Goal: Task Accomplishment & Management: Use online tool/utility

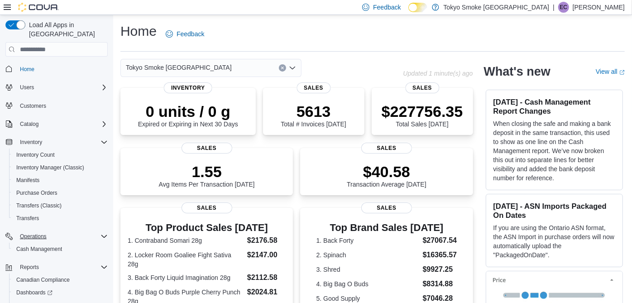
scroll to position [37, 0]
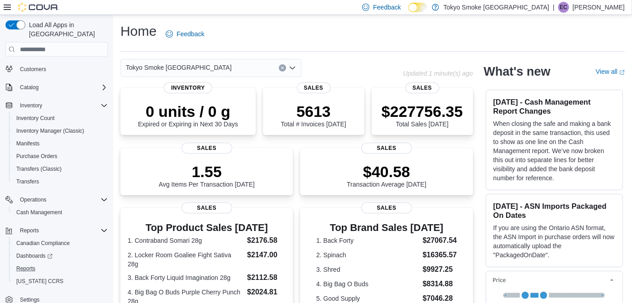
click at [24, 262] on button "Reports" at bounding box center [60, 268] width 102 height 13
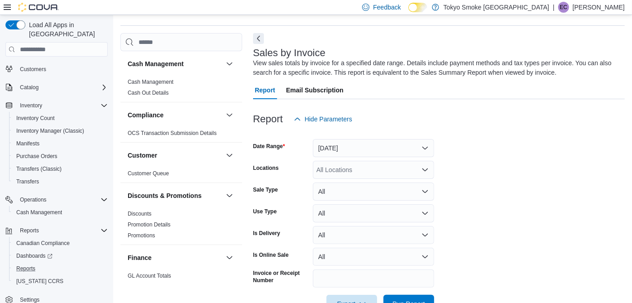
scroll to position [30, 0]
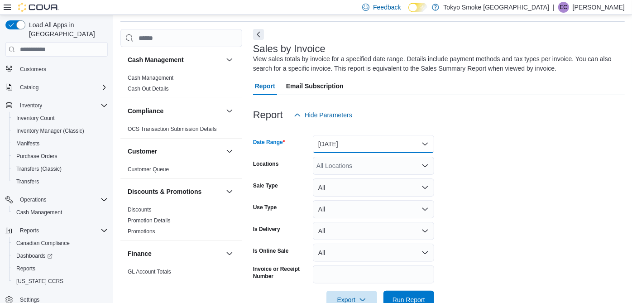
click at [368, 138] on button "[DATE]" at bounding box center [373, 144] width 121 height 18
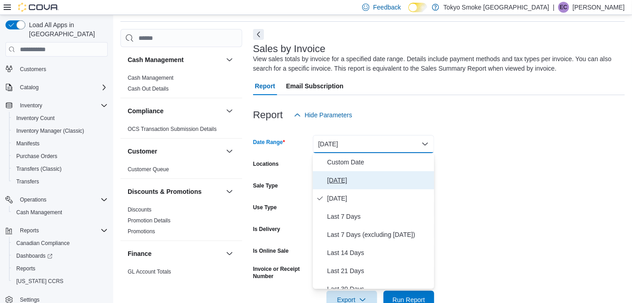
click at [351, 181] on span "[DATE]" at bounding box center [378, 180] width 103 height 11
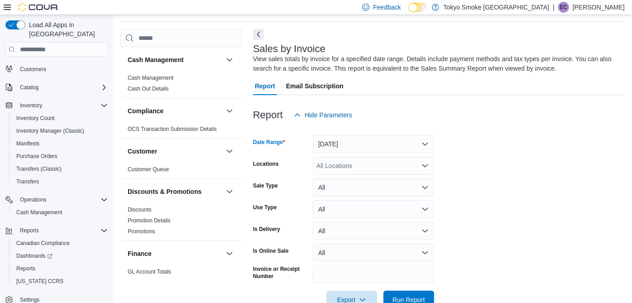
click at [349, 163] on div "All Locations" at bounding box center [373, 166] width 121 height 18
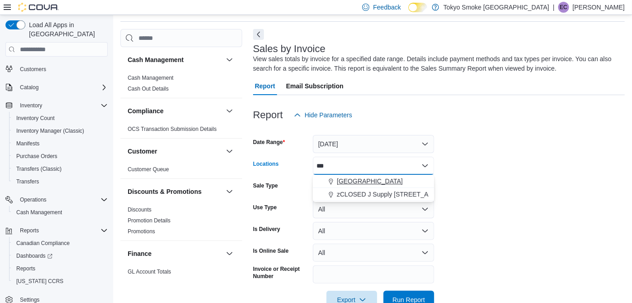
type input "***"
click at [376, 182] on span "[GEOGRAPHIC_DATA]" at bounding box center [370, 181] width 66 height 9
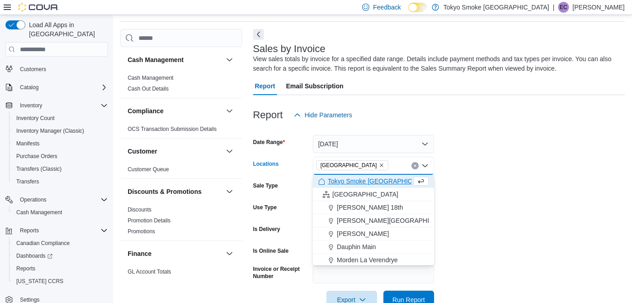
scroll to position [54, 0]
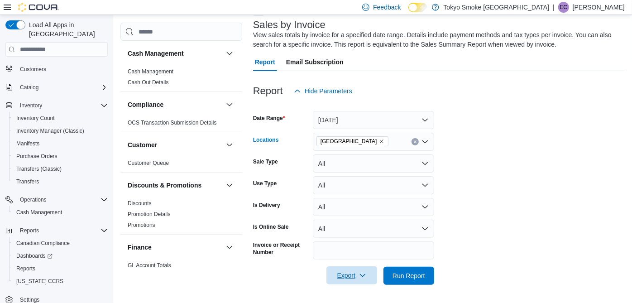
click at [352, 272] on span "Export" at bounding box center [352, 275] width 40 height 18
click at [353, 215] on button "Export to Excel" at bounding box center [353, 221] width 52 height 18
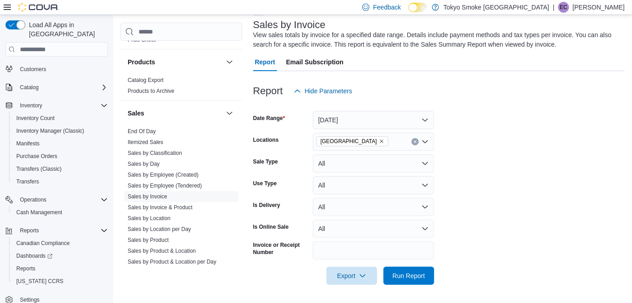
scroll to position [534, 0]
